Goal: Information Seeking & Learning: Learn about a topic

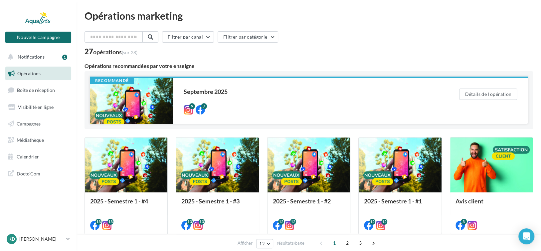
click at [148, 97] on div at bounding box center [131, 101] width 83 height 46
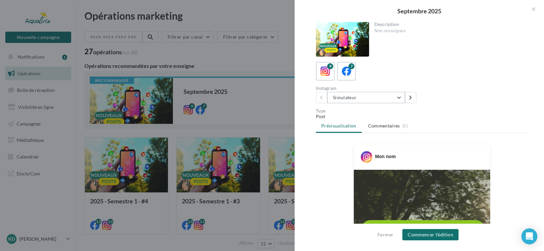
click at [382, 101] on button "Simulateur" at bounding box center [366, 97] width 78 height 11
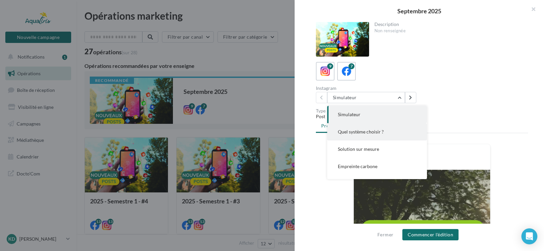
click at [374, 129] on span "Quel système choisir ?" at bounding box center [361, 132] width 46 height 6
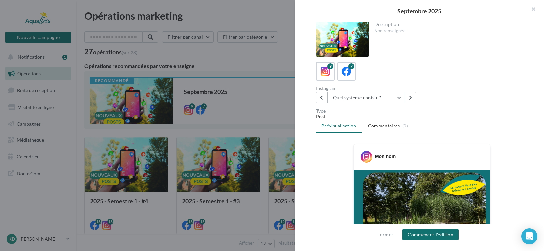
click at [365, 99] on button "Quel système choisir ?" at bounding box center [366, 97] width 78 height 11
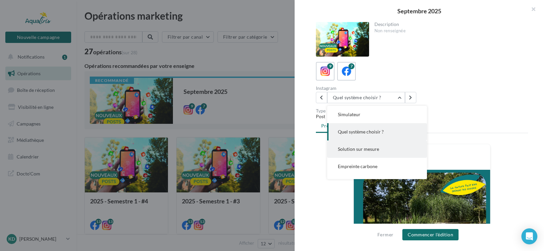
click at [365, 148] on span "Solution sur mesure" at bounding box center [358, 149] width 41 height 6
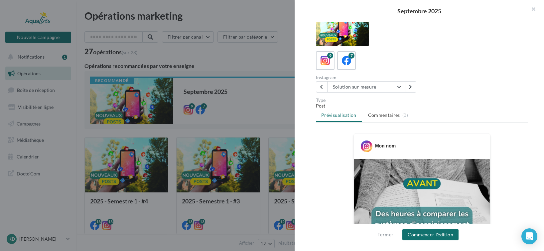
scroll to position [2, 0]
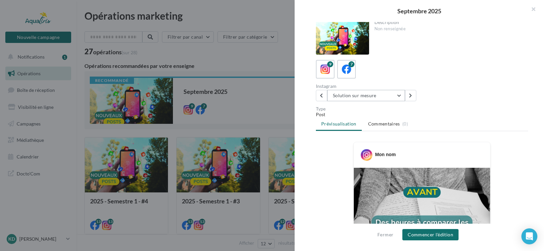
click at [363, 93] on button "Solution sur mesure" at bounding box center [366, 95] width 78 height 11
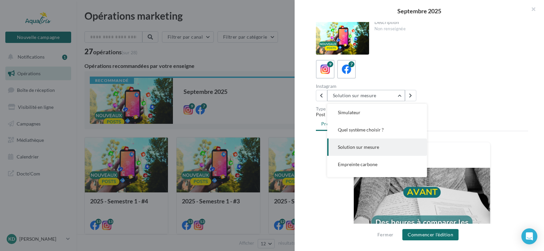
scroll to position [17, 0]
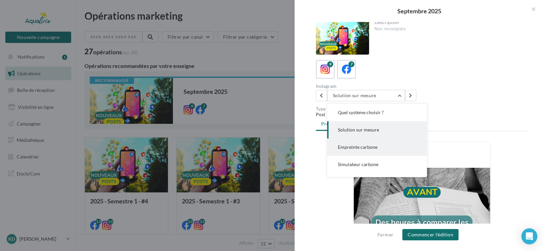
click at [362, 148] on span "Empreinte carbone" at bounding box center [358, 147] width 40 height 6
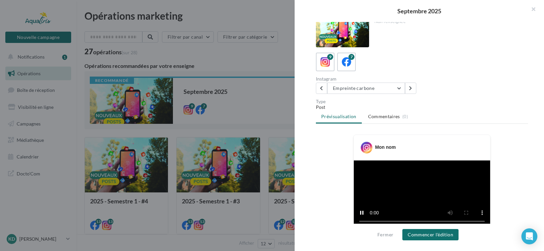
scroll to position [2, 0]
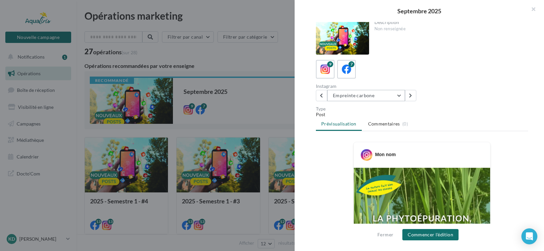
click at [351, 96] on button "Empreinte carbone" at bounding box center [366, 95] width 78 height 11
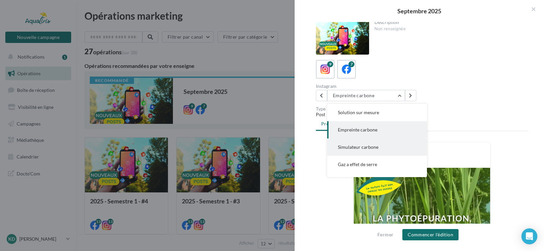
click at [354, 147] on span "Simulateur carbone" at bounding box center [358, 147] width 41 height 6
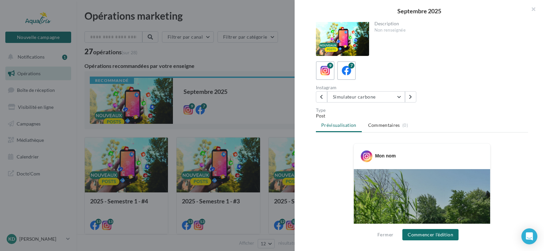
scroll to position [0, 0]
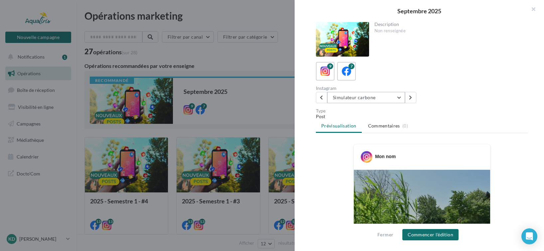
click at [355, 93] on button "Simulateur carbone" at bounding box center [366, 97] width 78 height 11
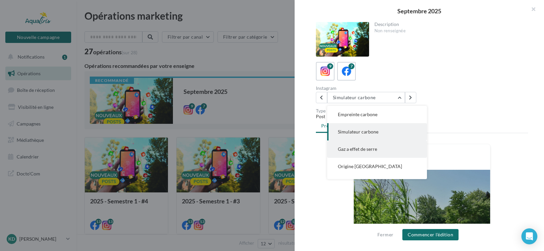
click at [375, 149] on span "Gaz a effet de serre" at bounding box center [357, 149] width 39 height 6
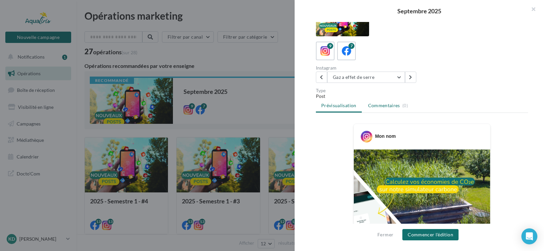
scroll to position [15, 0]
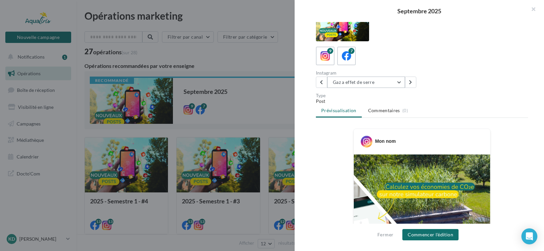
click at [350, 82] on button "Gaz a effet de serre" at bounding box center [366, 82] width 78 height 11
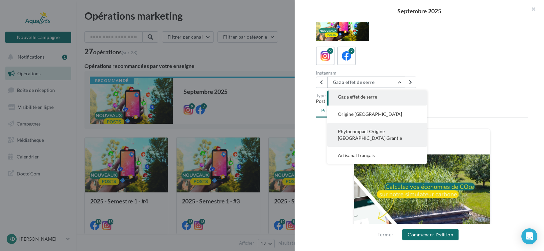
scroll to position [89, 0]
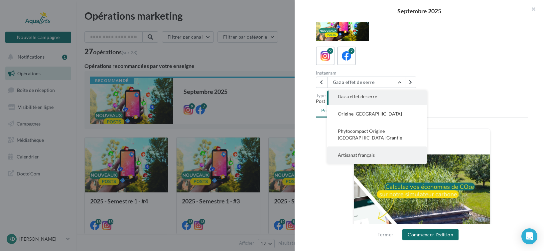
click at [369, 154] on span "Artisanat français" at bounding box center [356, 155] width 37 height 6
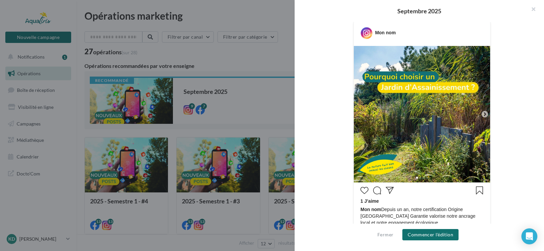
scroll to position [0, 0]
